Goal: Check status: Check status

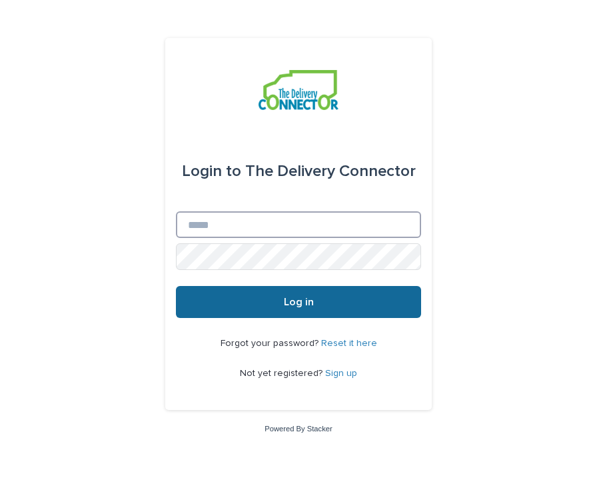
type input "**********"
click at [281, 302] on button "Log in" at bounding box center [298, 302] width 245 height 32
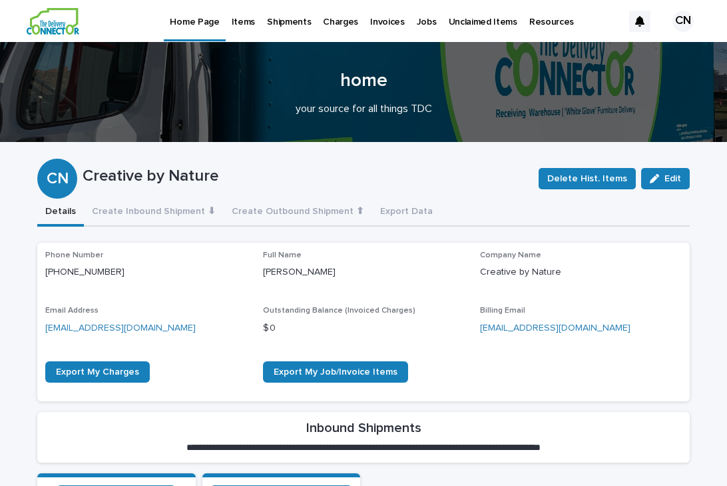
click at [323, 27] on p "Charges" at bounding box center [340, 14] width 35 height 28
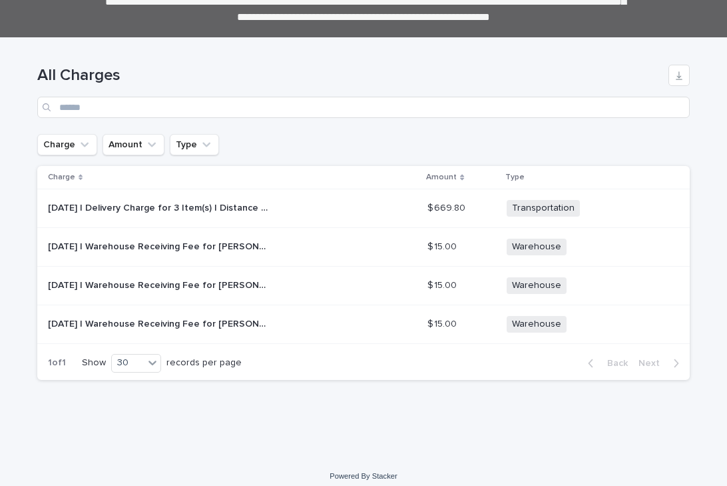
scroll to position [143, 0]
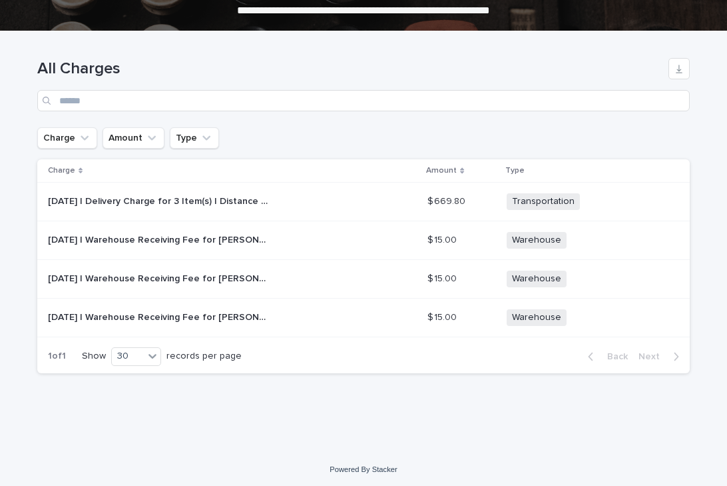
click at [372, 201] on div "2025-10-07 | Delivery Charge for 3 Item(s) | Distance - 36.4 Miles | Pick Up, H…" at bounding box center [232, 202] width 369 height 22
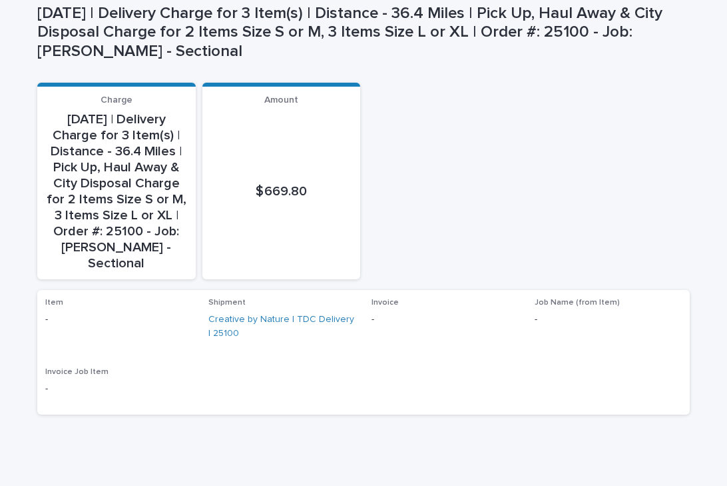
scroll to position [140, 0]
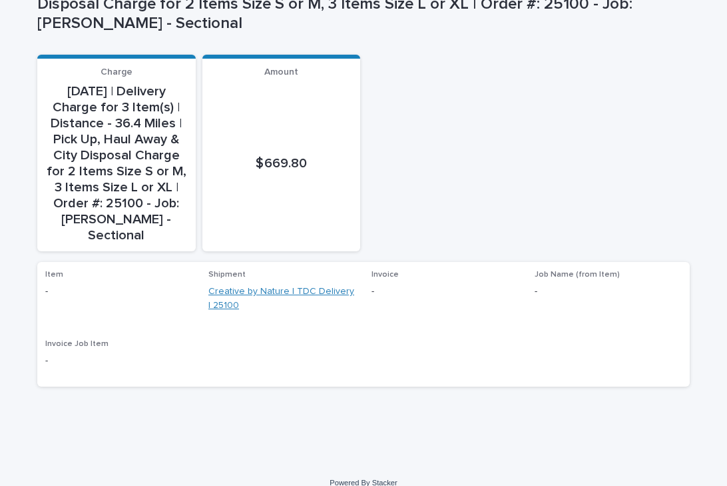
click at [244, 284] on link "Creative by Nature | TDC Delivery | 25100" at bounding box center [282, 298] width 147 height 28
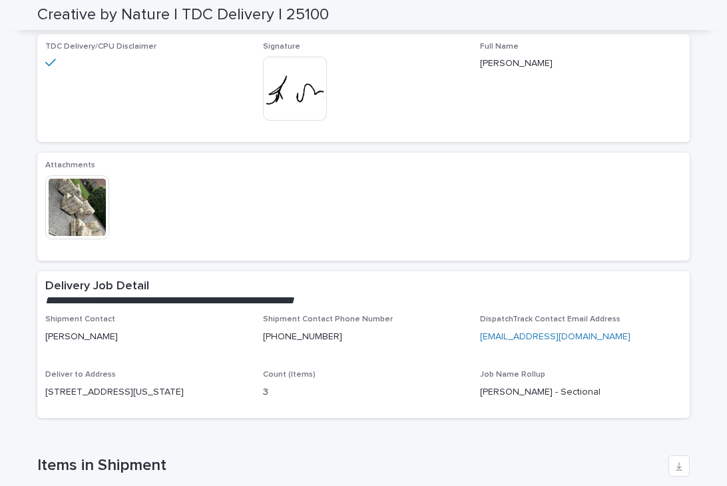
scroll to position [186, 0]
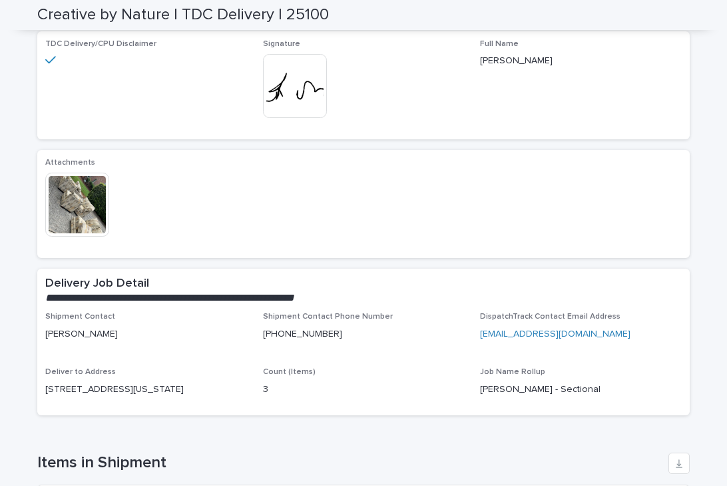
click at [77, 203] on img at bounding box center [77, 205] width 64 height 64
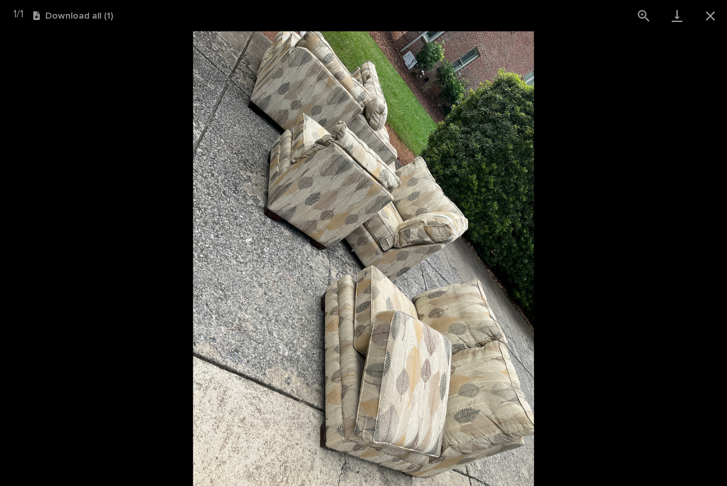
click at [77, 203] on picture at bounding box center [363, 258] width 727 height 454
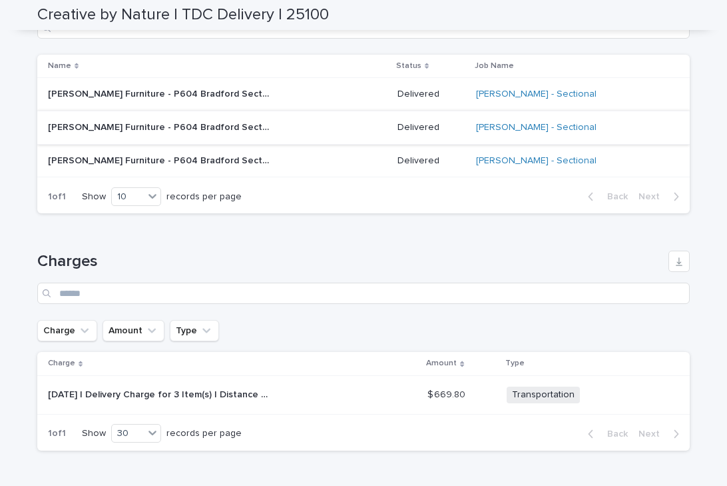
scroll to position [747, 0]
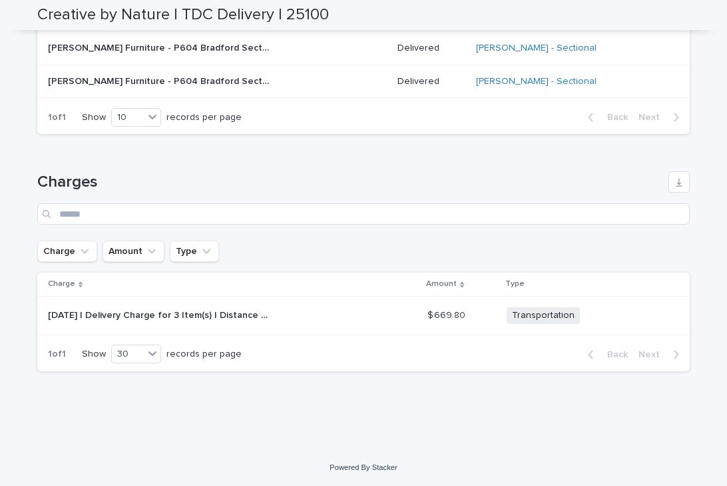
click at [366, 310] on div "2025-10-07 | Delivery Charge for 3 Item(s) | Distance - 36.4 Miles | Pick Up, H…" at bounding box center [232, 315] width 369 height 22
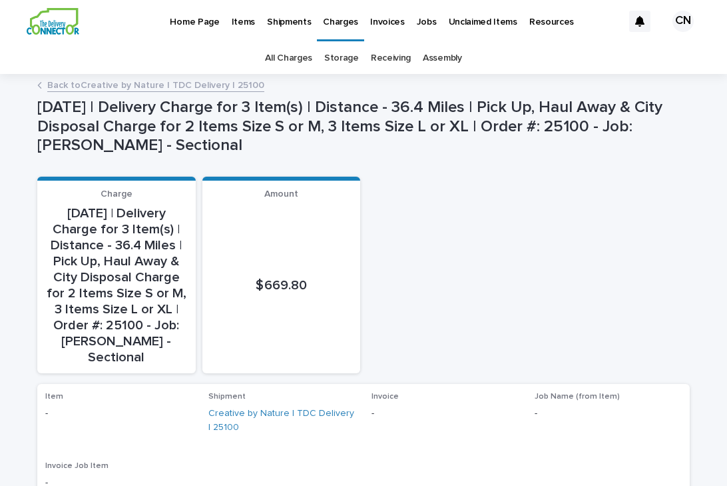
click at [43, 89] on div "Back to Creative by Nature | TDC Delivery | 25100" at bounding box center [364, 86] width 666 height 19
click at [40, 85] on icon at bounding box center [39, 85] width 5 height 7
click at [71, 86] on link "Back to Creative by Nature | TDC Delivery | 25100" at bounding box center [155, 84] width 217 height 15
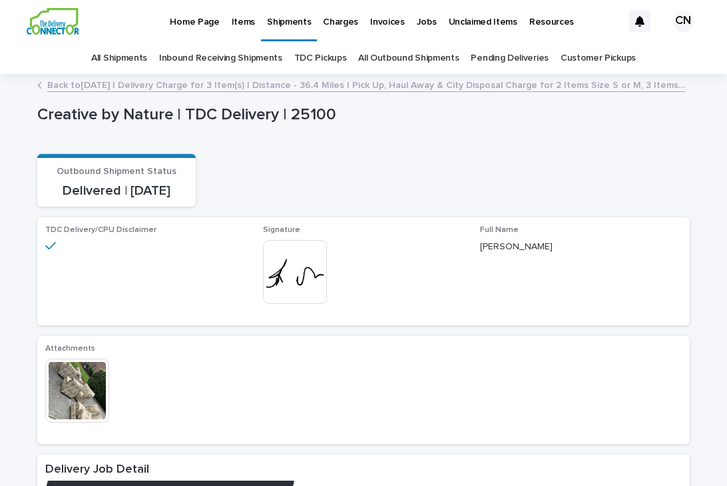
click at [71, 86] on link "Back to 2025-10-07 | Delivery Charge for 3 Item(s) | Distance - 36.4 Miles | Pi…" at bounding box center [366, 84] width 638 height 15
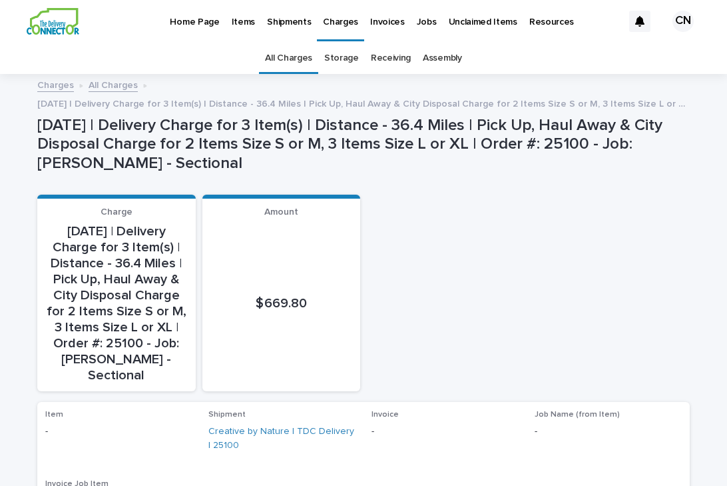
scroll to position [43, 0]
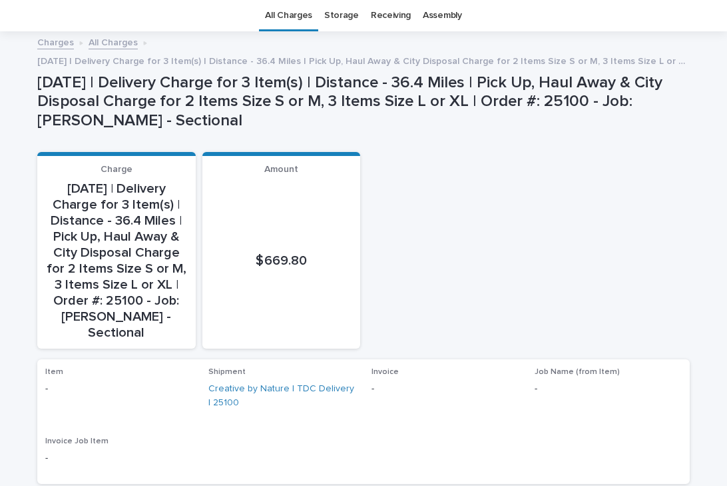
click at [57, 45] on link "Charges" at bounding box center [55, 41] width 37 height 15
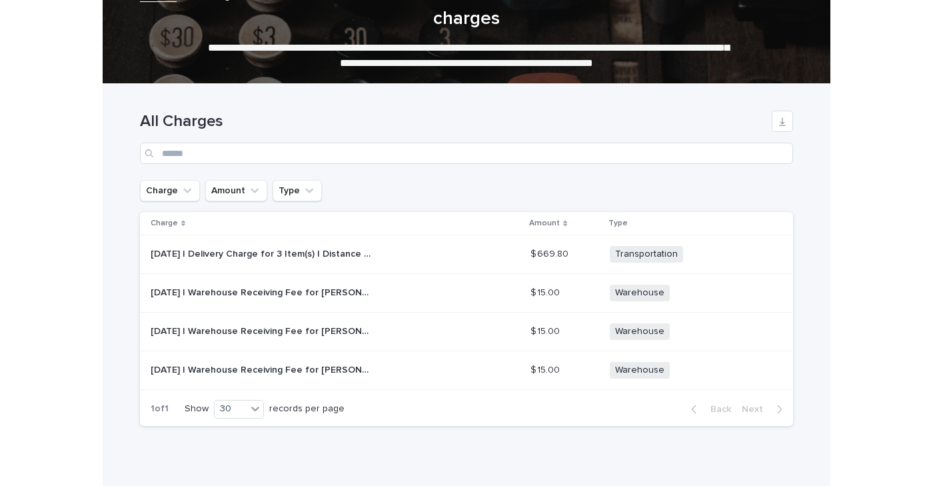
scroll to position [95, 0]
